Goal: Use online tool/utility

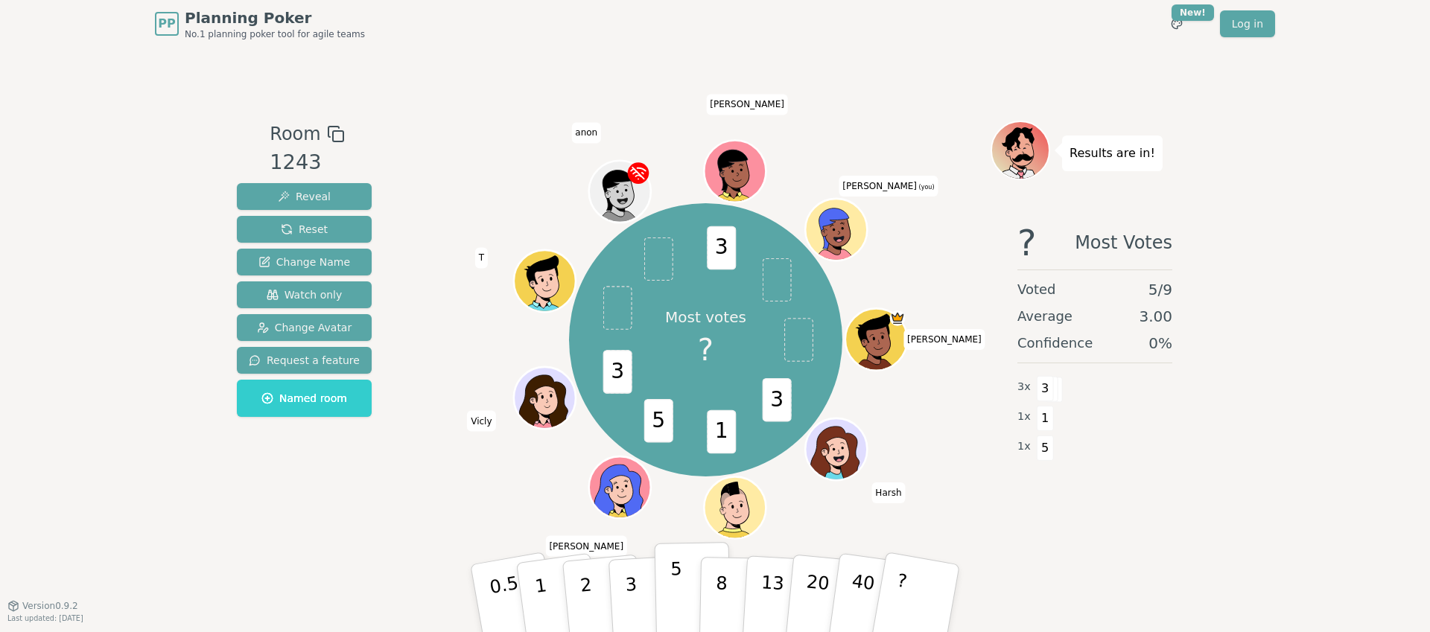
click at [683, 583] on button "5" at bounding box center [693, 598] width 77 height 113
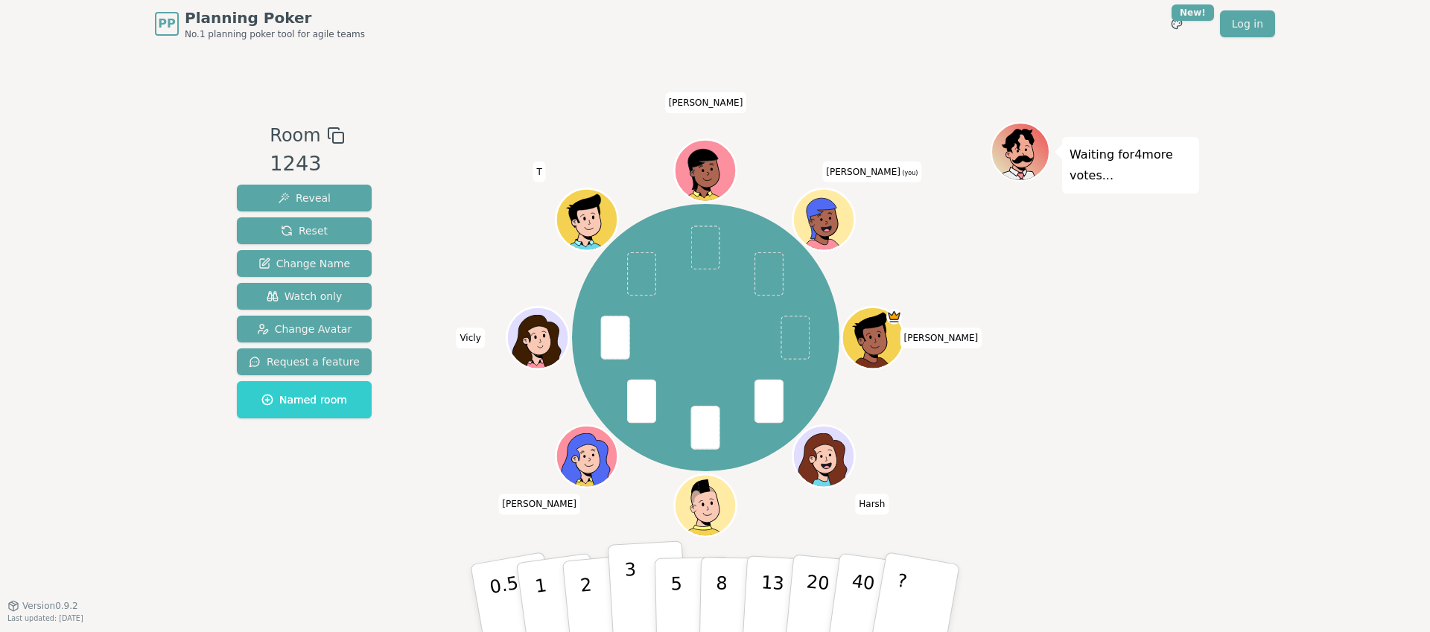
click at [632, 585] on p "3" at bounding box center [632, 599] width 16 height 81
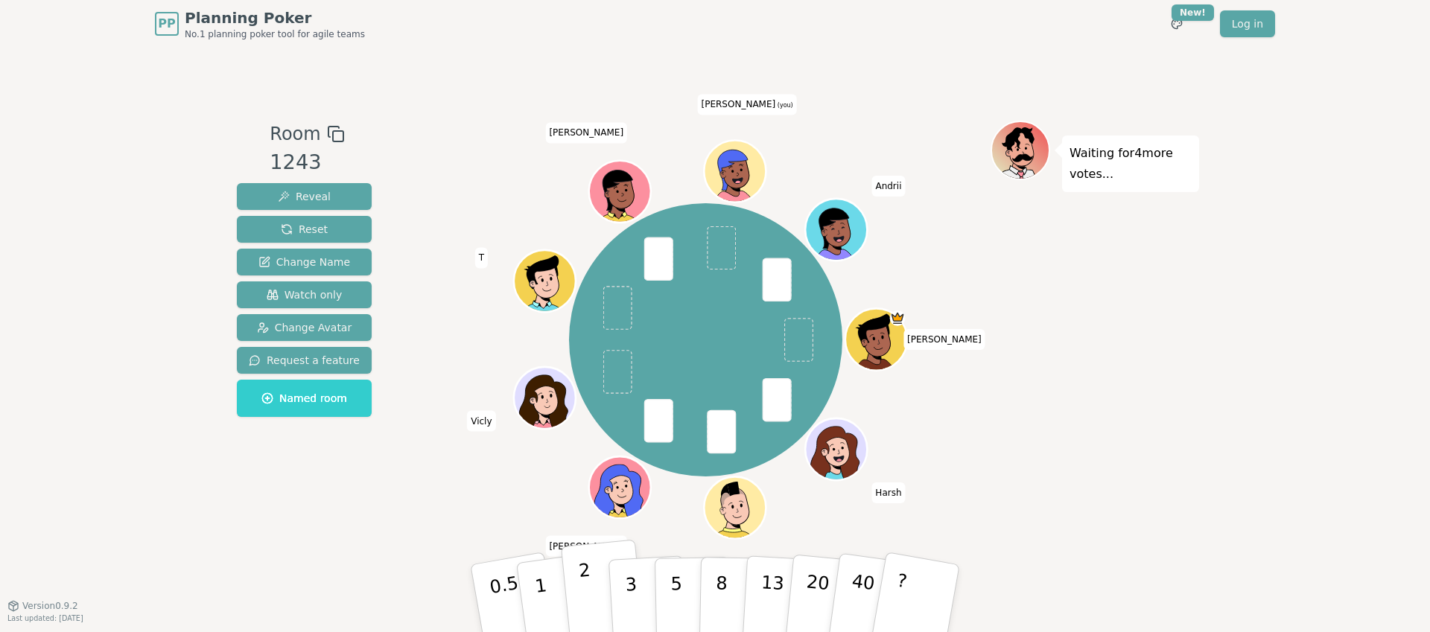
click at [592, 570] on button "2" at bounding box center [603, 599] width 85 height 118
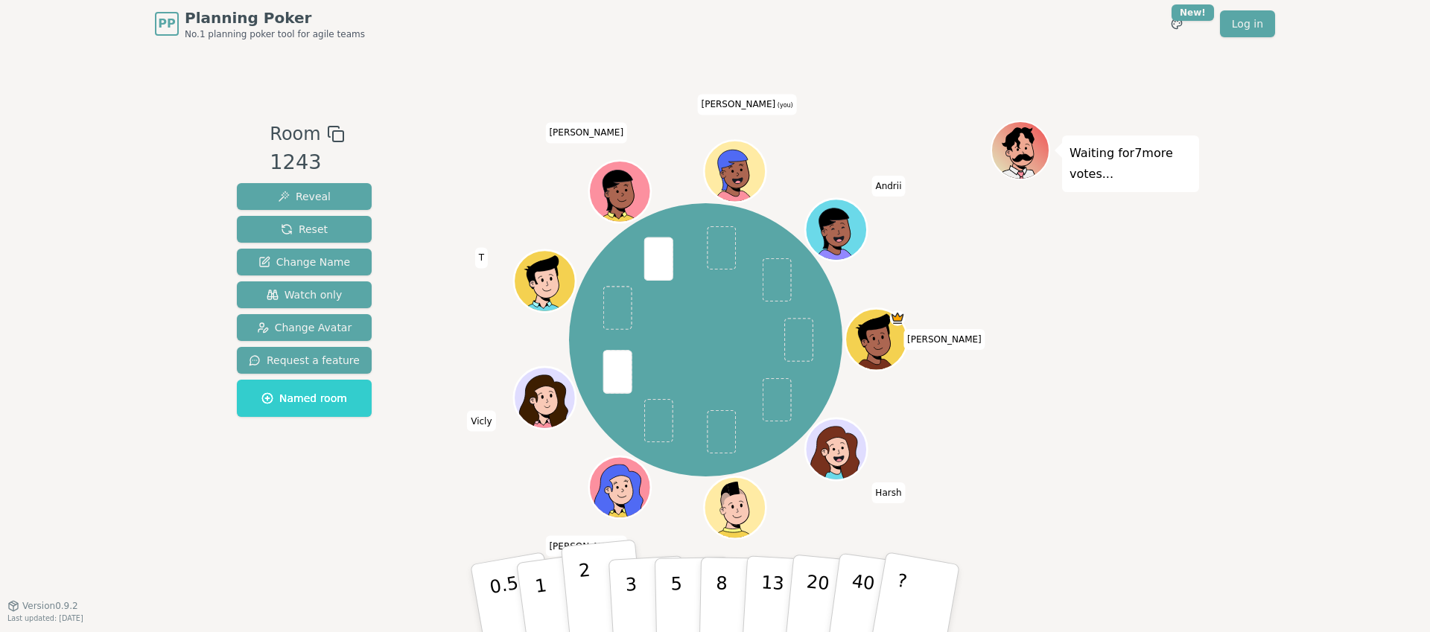
click at [596, 587] on button "2" at bounding box center [603, 599] width 85 height 118
click at [535, 477] on div "[PERSON_NAME] [PERSON_NAME] Vicly T [PERSON_NAME] (you) [PERSON_NAME]" at bounding box center [706, 340] width 570 height 386
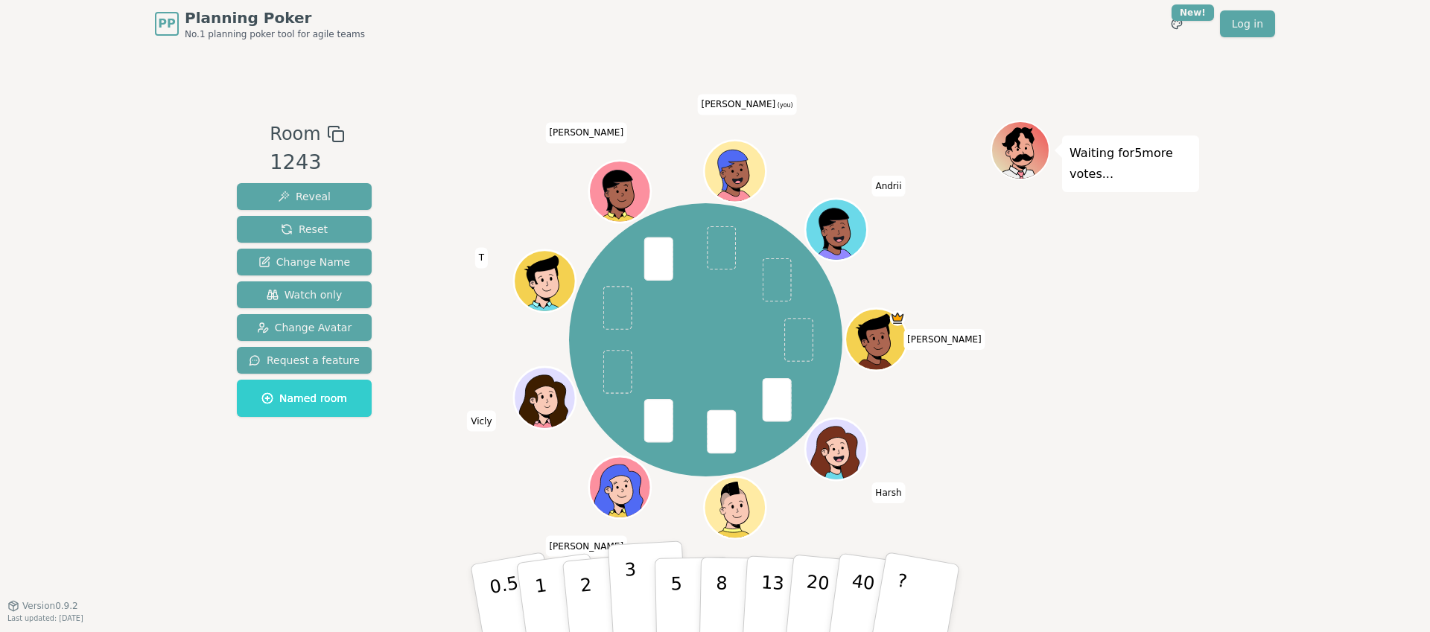
click at [625, 578] on p "3" at bounding box center [632, 599] width 16 height 81
click at [439, 515] on div "[PERSON_NAME] [PERSON_NAME] Vicly T [PERSON_NAME] (you) [PERSON_NAME]" at bounding box center [706, 340] width 570 height 386
click at [597, 583] on button "2" at bounding box center [603, 599] width 85 height 118
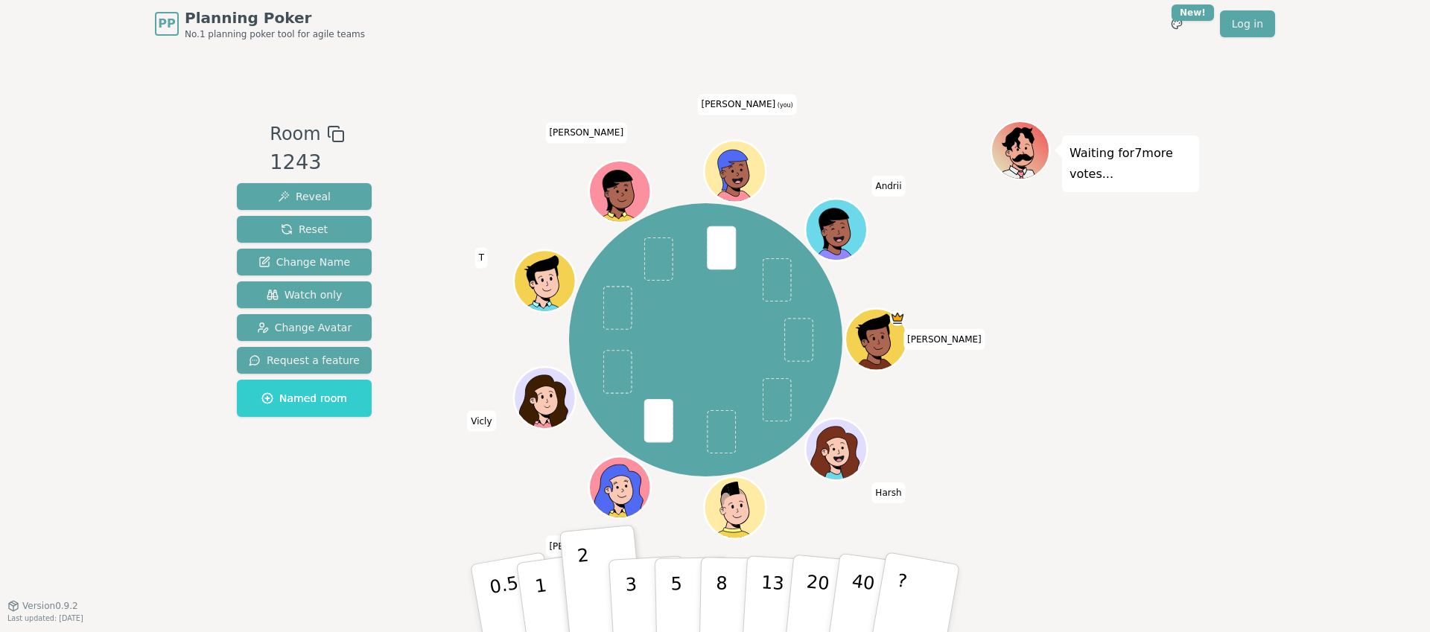
click at [382, 549] on div "Room 1243 Reveal Reset Change Name Watch only Change Avatar Request a feature N…" at bounding box center [715, 327] width 968 height 558
click at [604, 562] on button "2" at bounding box center [603, 599] width 85 height 118
click at [577, 582] on button "2" at bounding box center [603, 599] width 85 height 118
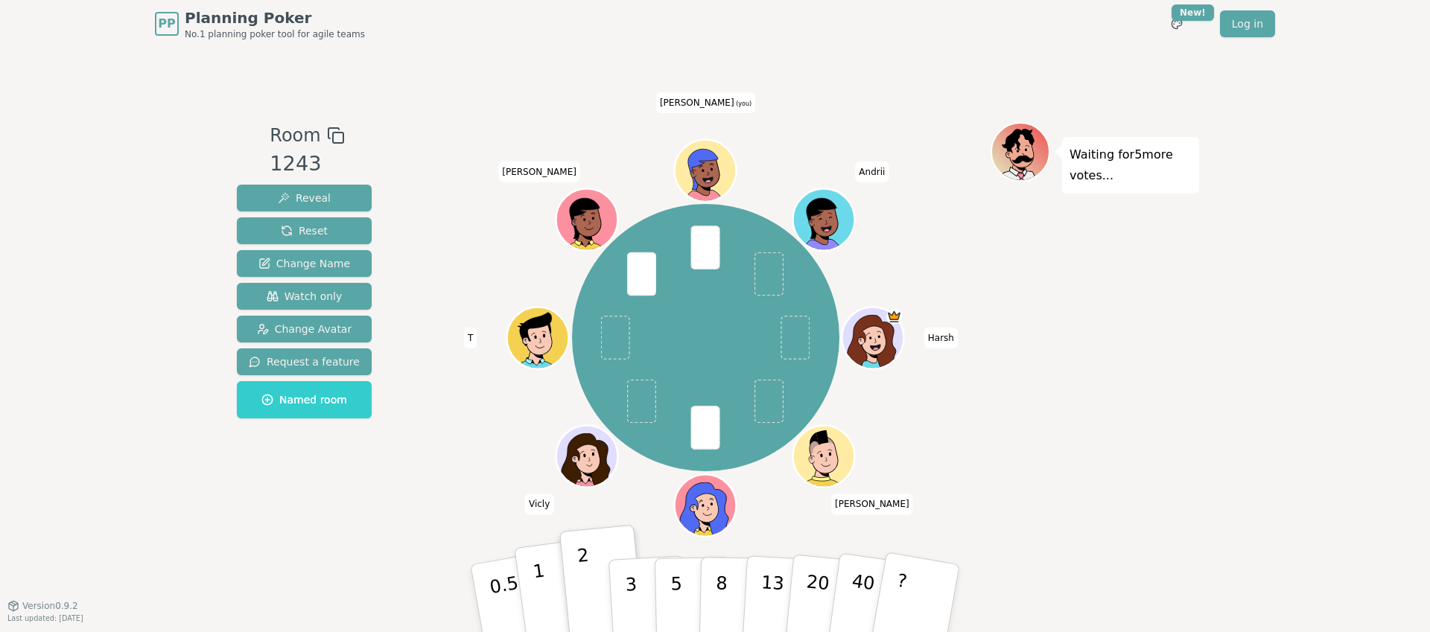
click at [556, 593] on button "1" at bounding box center [558, 598] width 89 height 121
click at [576, 585] on button "2" at bounding box center [603, 599] width 85 height 118
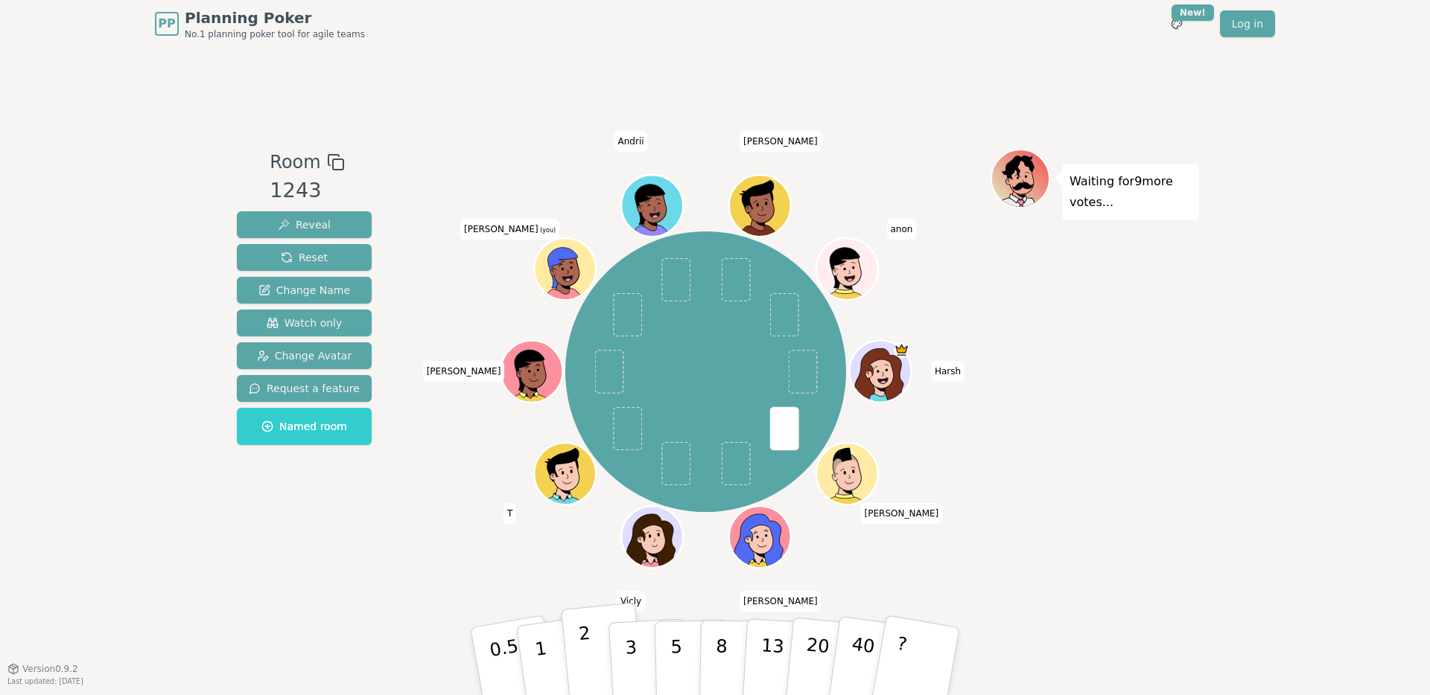
click at [583, 631] on p "2" at bounding box center [587, 663] width 19 height 81
click at [332, 563] on div "Room 1243 Reveal Reset Change Name Watch only Change Avatar Request a feature N…" at bounding box center [304, 358] width 147 height 419
